Goal: Task Accomplishment & Management: Manage account settings

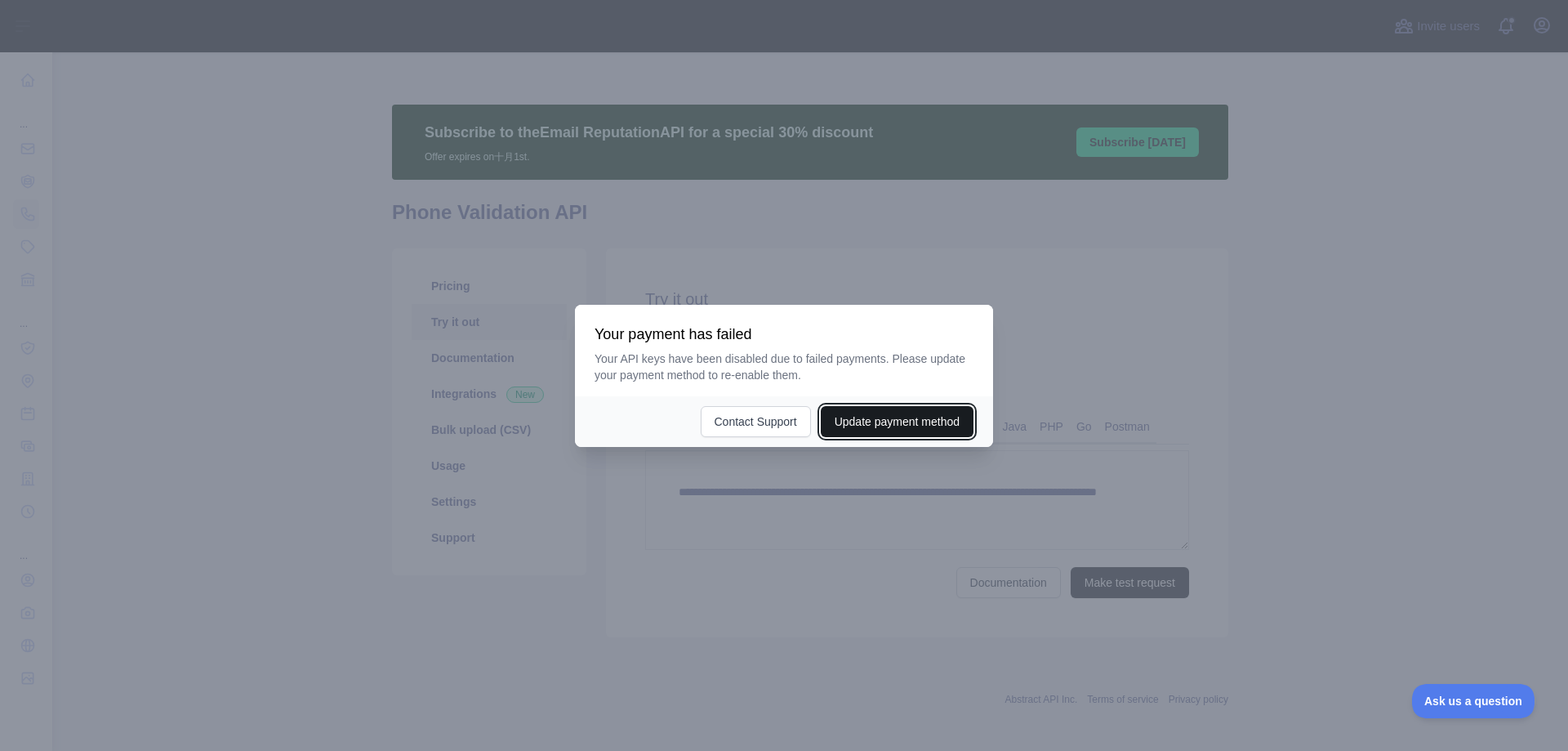
click at [853, 426] on button "Update payment method" at bounding box center [897, 421] width 153 height 31
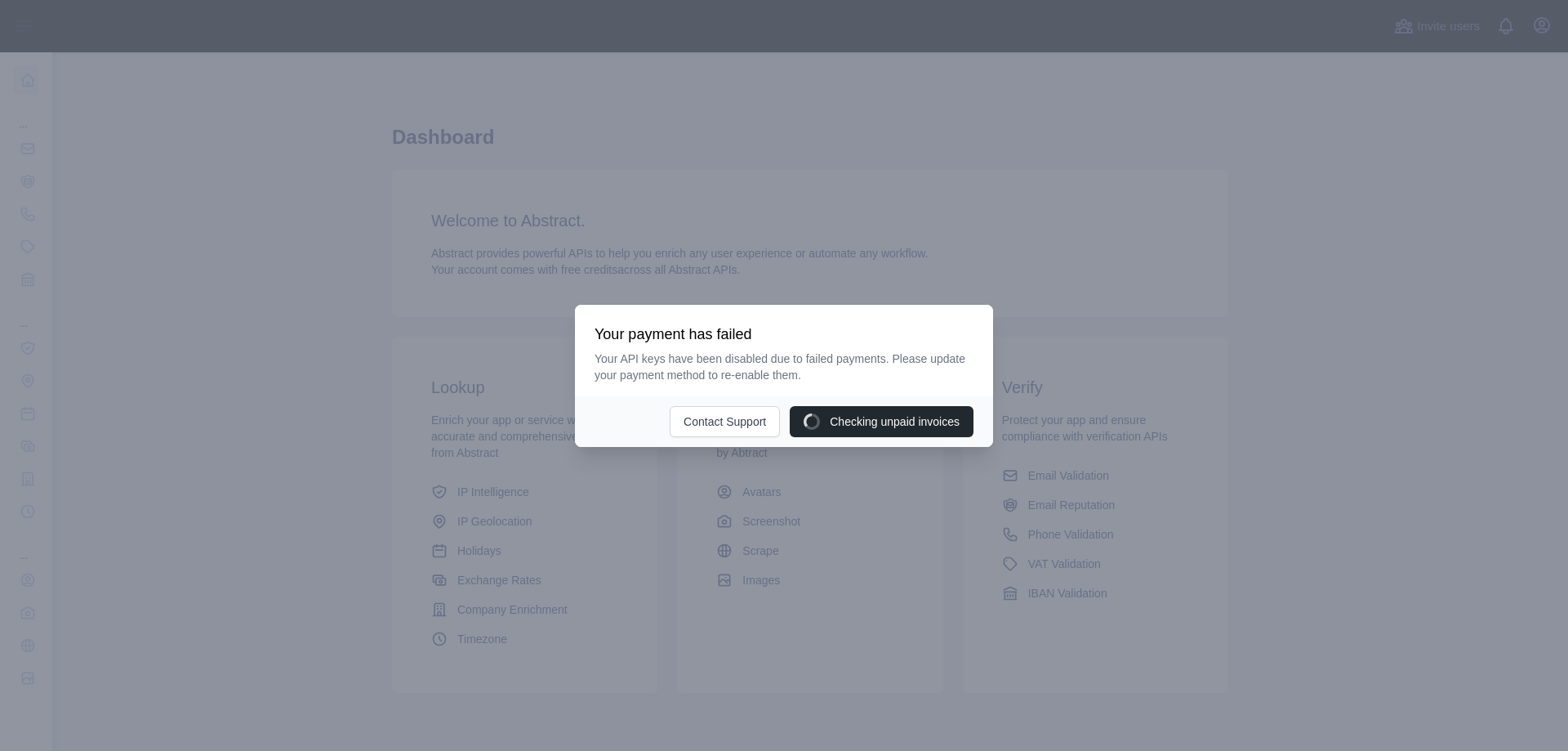
click at [1059, 536] on div at bounding box center [784, 376] width 1568 height 751
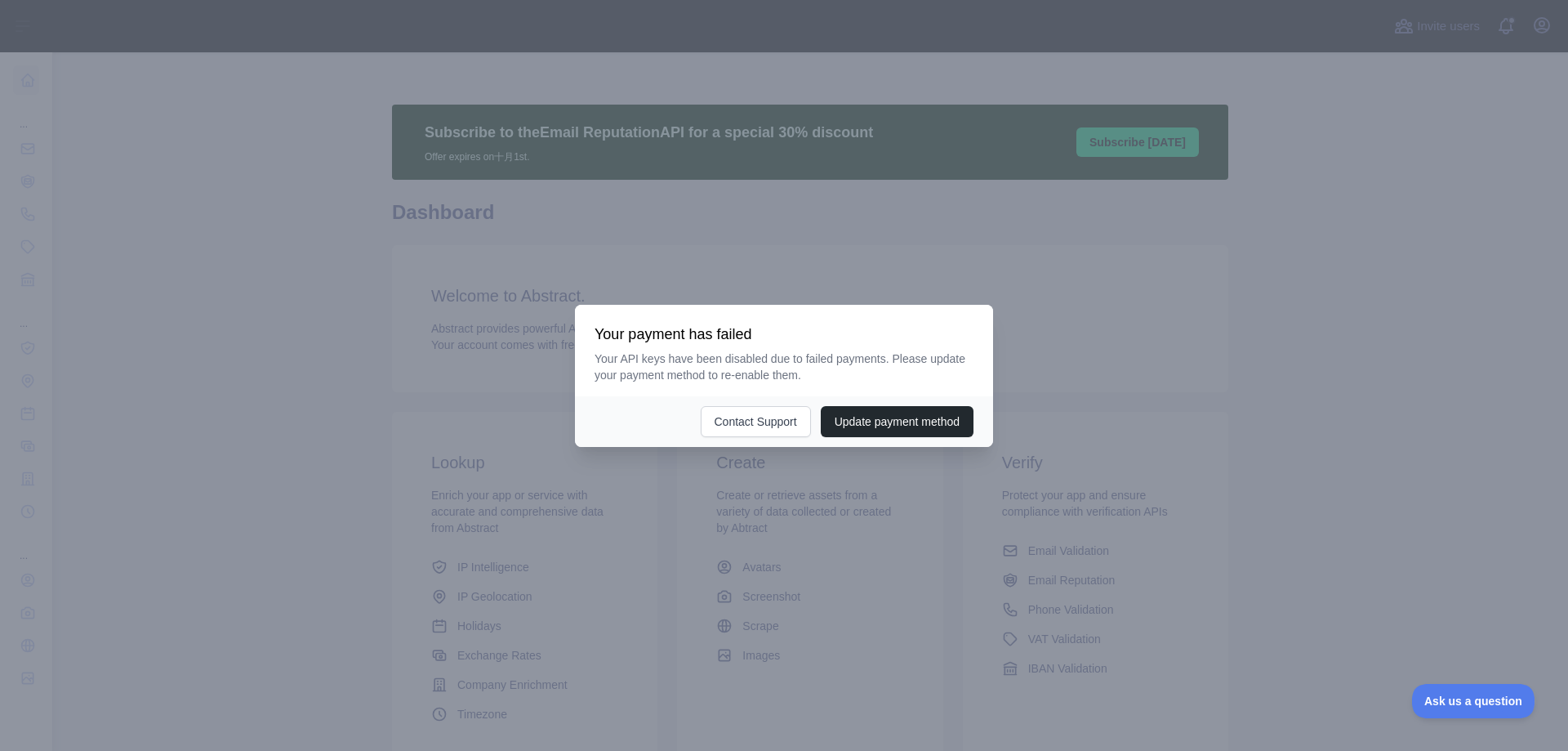
click at [895, 469] on div at bounding box center [784, 376] width 1568 height 751
click at [751, 420] on button "Contact Support" at bounding box center [755, 421] width 110 height 31
click at [887, 427] on button "Update payment method" at bounding box center [897, 421] width 153 height 31
click at [882, 423] on button "Update payment method" at bounding box center [897, 421] width 153 height 31
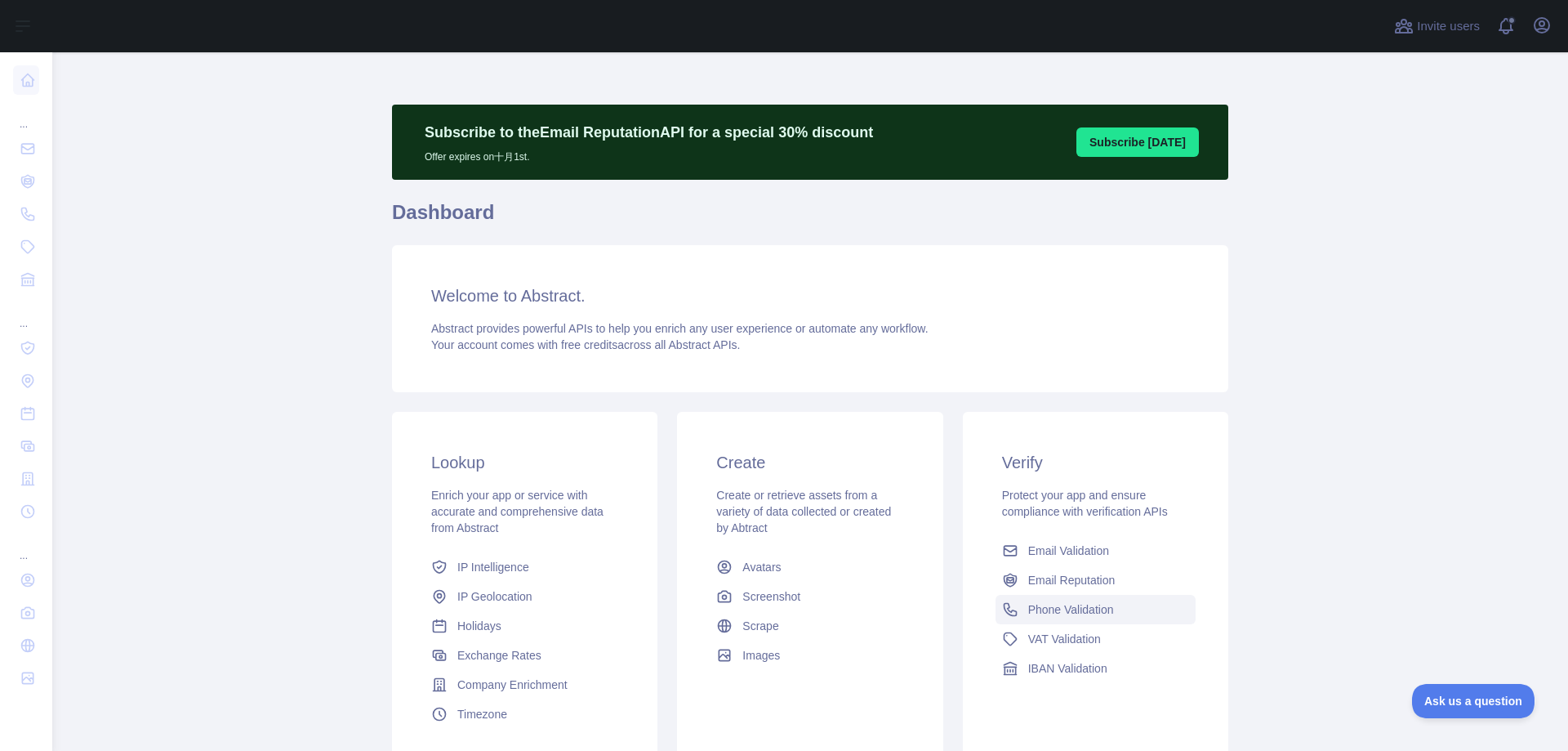
click at [1053, 615] on span "Phone Validation" at bounding box center [1071, 608] width 86 height 16
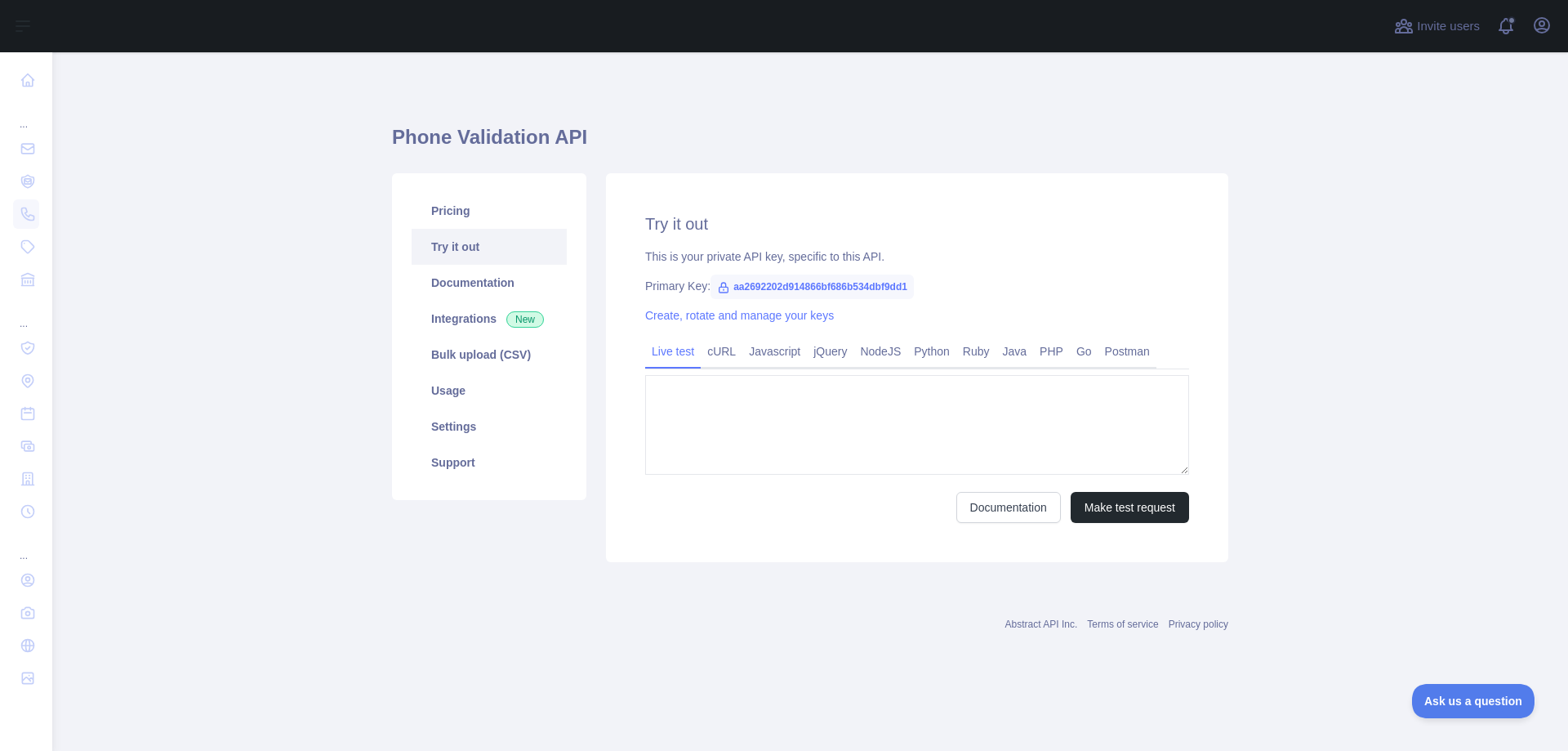
type textarea "**********"
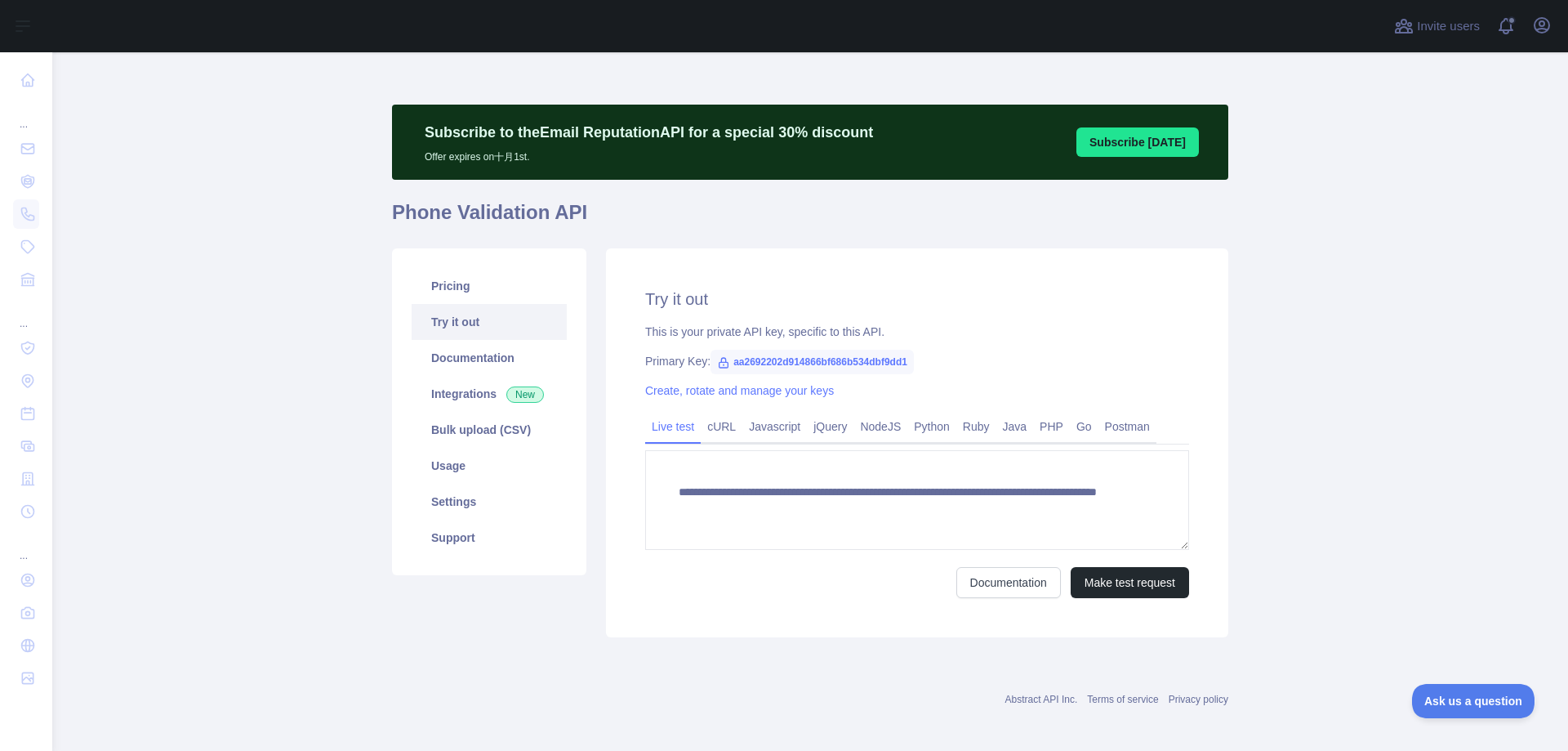
click at [1333, 417] on main "**********" at bounding box center [810, 401] width 1516 height 699
click at [453, 471] on link "Usage" at bounding box center [488, 466] width 155 height 36
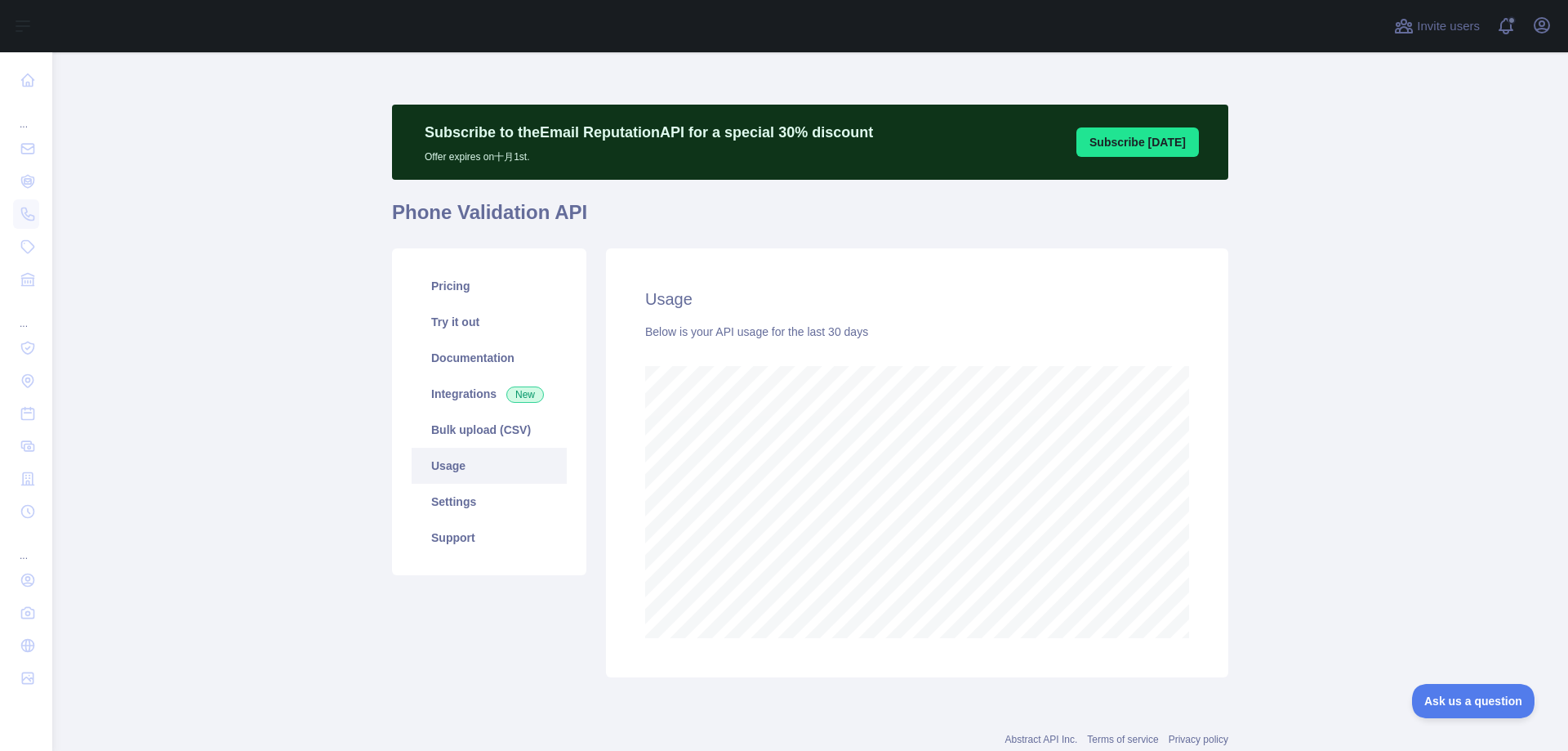
scroll to position [699, 1501]
click at [1349, 609] on main "Subscribe to the Email Reputation API for a special 30 % discount Offer expires…" at bounding box center [810, 401] width 1516 height 699
click at [1323, 573] on main "Subscribe to the Email Reputation API for a special 30 % discount Offer expires…" at bounding box center [810, 401] width 1516 height 699
drag, startPoint x: 470, startPoint y: 734, endPoint x: 1080, endPoint y: 49, distance: 917.2
click at [470, 734] on div "Abstract API Inc. Terms of service Privacy policy" at bounding box center [810, 740] width 836 height 13
